Goal: Task Accomplishment & Management: Manage account settings

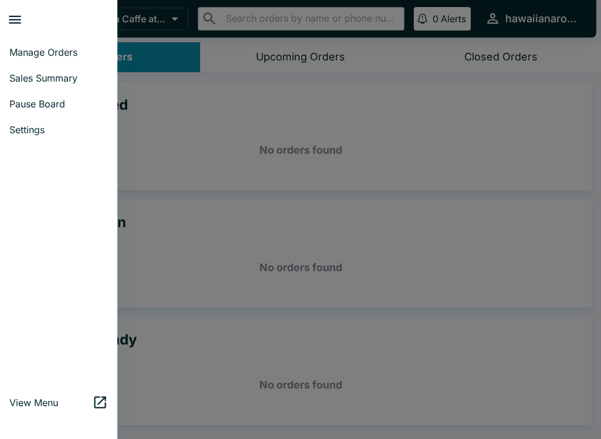
click at [24, 103] on span "Pause Board" at bounding box center [58, 104] width 99 height 12
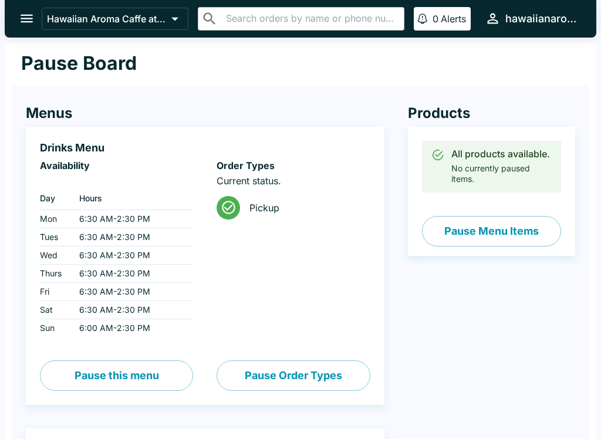
click at [22, 22] on icon "open drawer" at bounding box center [27, 19] width 12 height 8
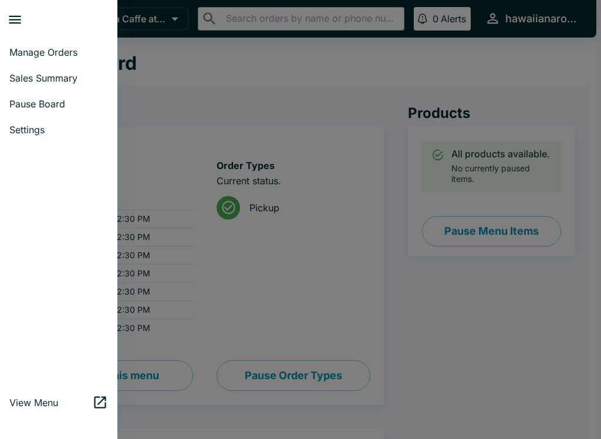
click at [24, 80] on span "Sales Summary" at bounding box center [58, 78] width 99 height 12
select select "03:00"
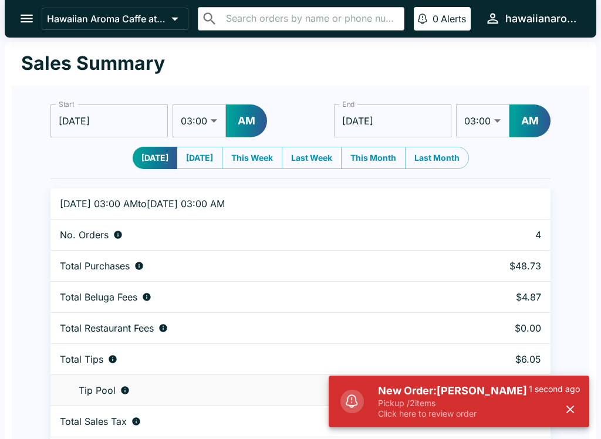
click at [20, 19] on icon "open drawer" at bounding box center [27, 19] width 16 height 16
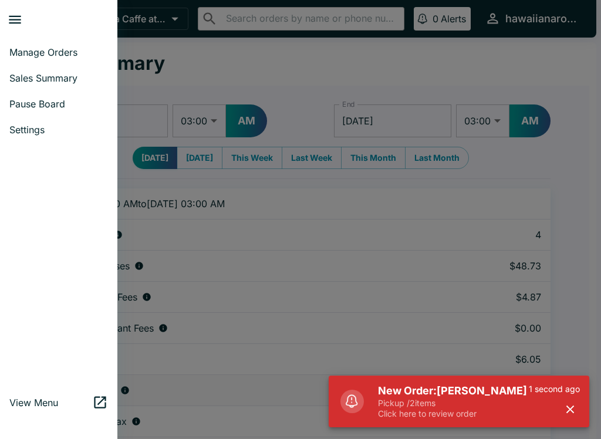
click at [18, 51] on span "Manage Orders" at bounding box center [58, 52] width 99 height 12
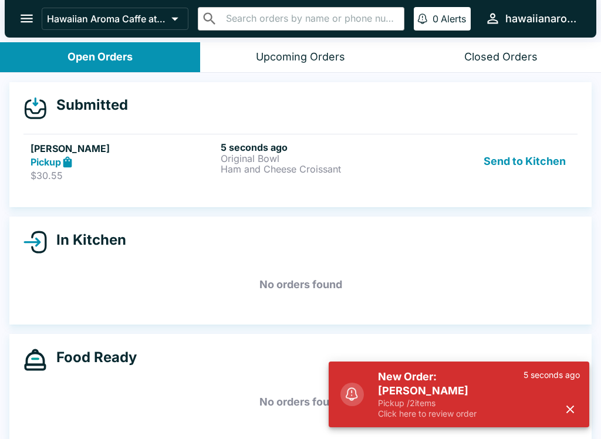
click at [250, 168] on p "Ham and Cheese Croissant" at bounding box center [314, 169] width 186 height 11
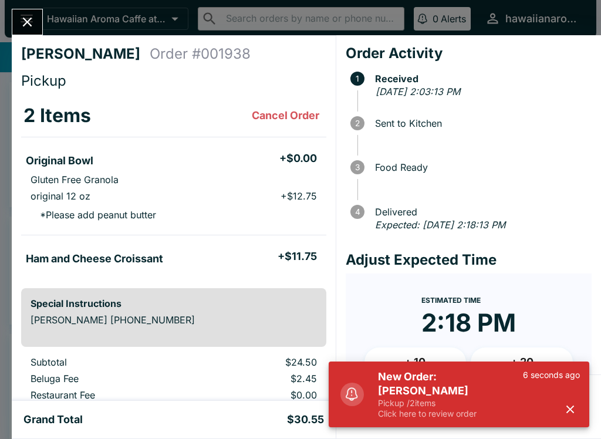
click at [567, 408] on icon "button" at bounding box center [571, 410] width 14 height 14
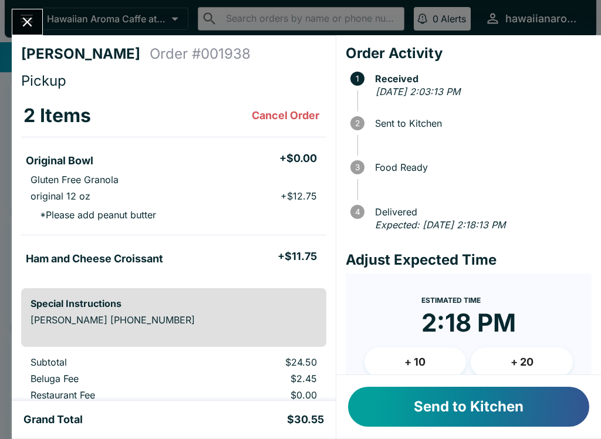
click at [426, 418] on button "Send to Kitchen" at bounding box center [468, 407] width 241 height 40
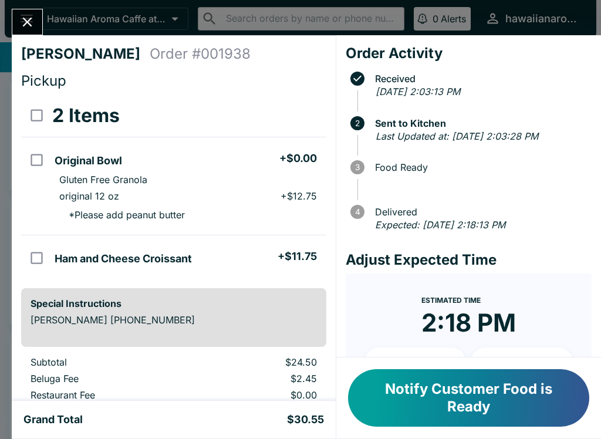
click at [426, 388] on button "Notify Customer Food is Ready" at bounding box center [468, 398] width 241 height 58
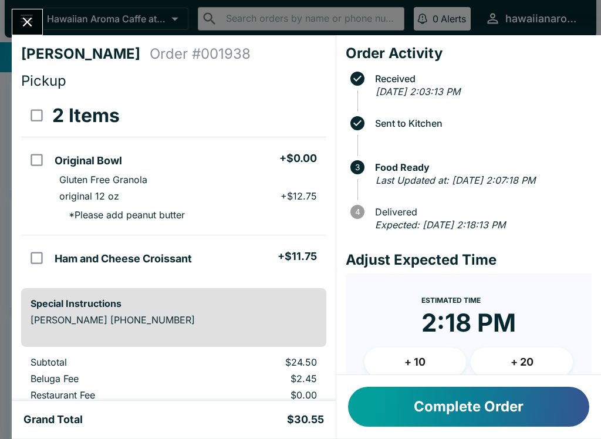
click at [396, 399] on button "Complete Order" at bounding box center [468, 407] width 241 height 40
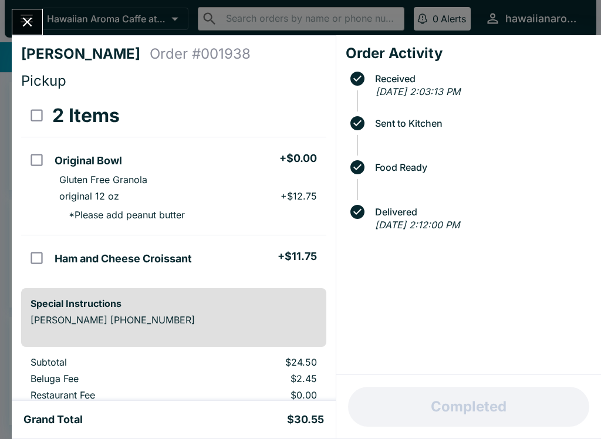
click at [39, 8] on div "[PERSON_NAME] Order # 001938 Pickup 2 Items Original Bowl + $0.00 Gluten Free G…" at bounding box center [300, 219] width 601 height 439
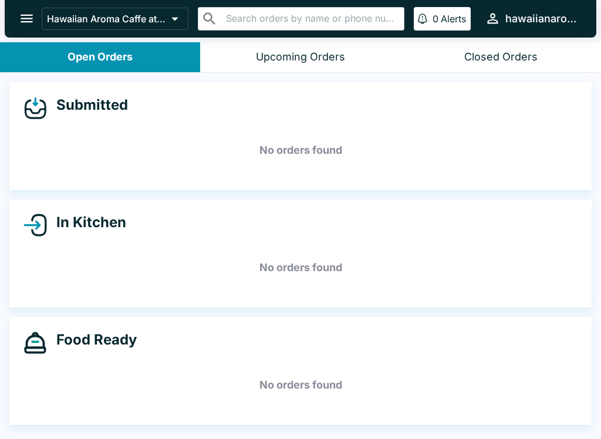
click at [39, 11] on button "open drawer" at bounding box center [27, 19] width 30 height 30
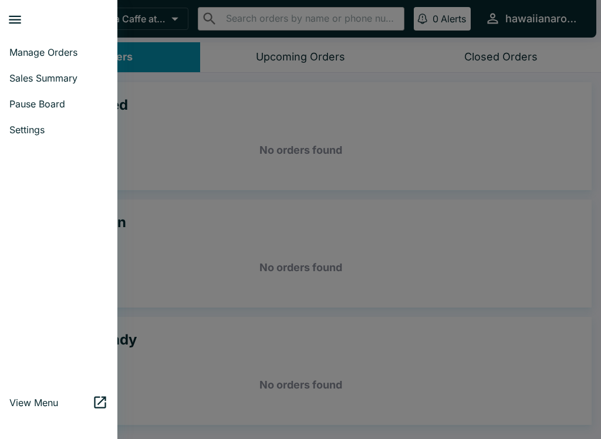
click at [55, 81] on span "Sales Summary" at bounding box center [58, 78] width 99 height 12
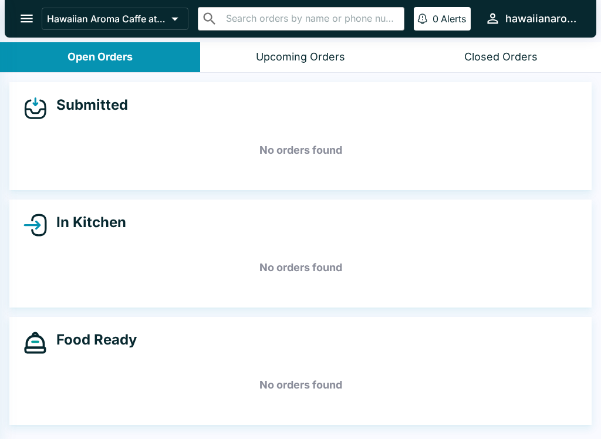
select select "03:00"
